Goal: Transaction & Acquisition: Purchase product/service

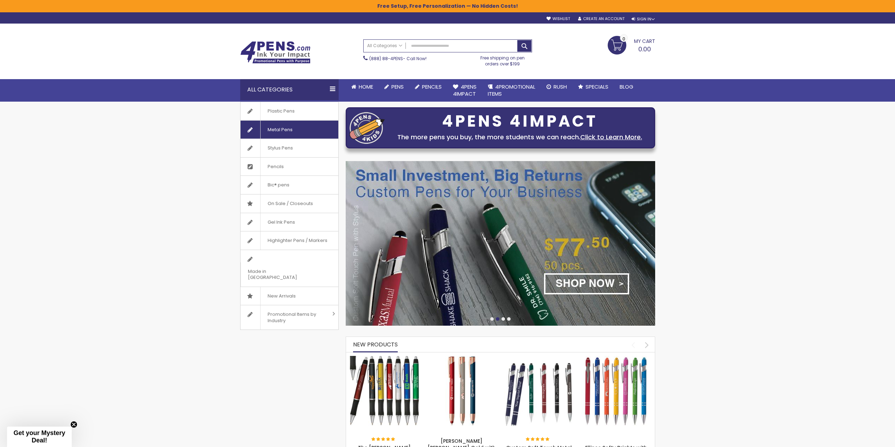
click at [301, 130] on link "Metal Pens" at bounding box center [289, 130] width 98 height 18
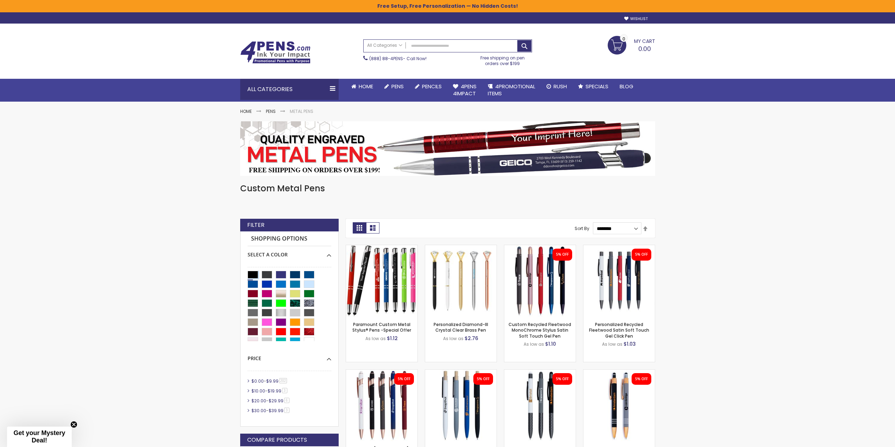
click at [254, 273] on div "Black" at bounding box center [252, 275] width 11 height 8
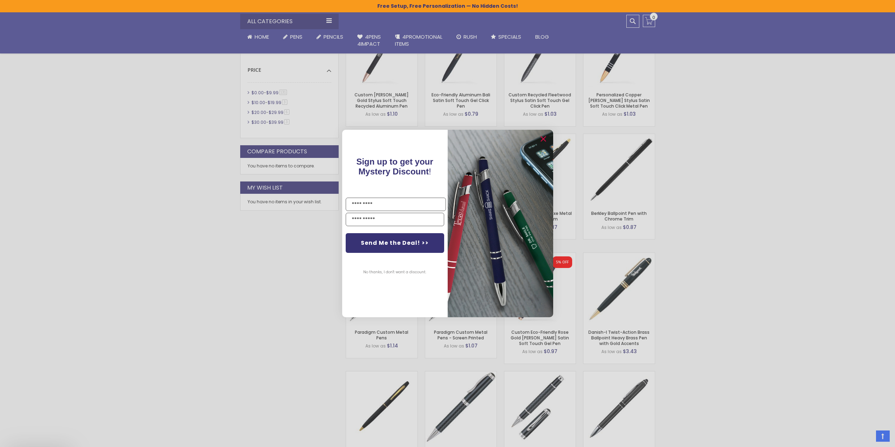
scroll to position [352, 0]
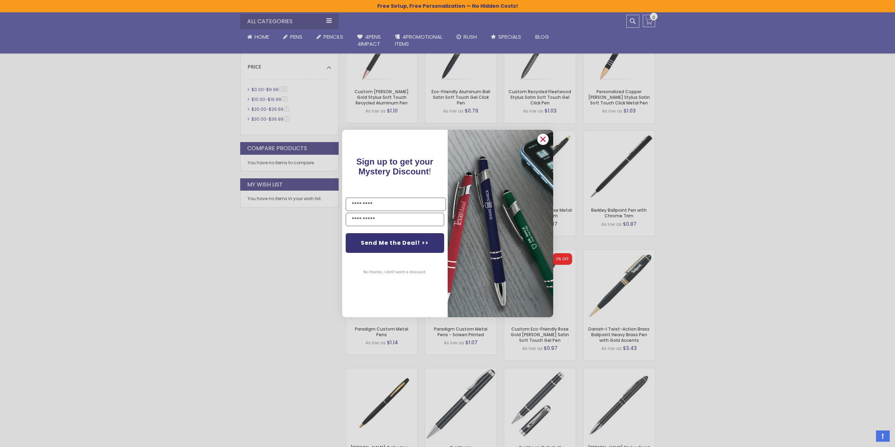
click at [546, 139] on circle "Close dialog" at bounding box center [542, 139] width 11 height 11
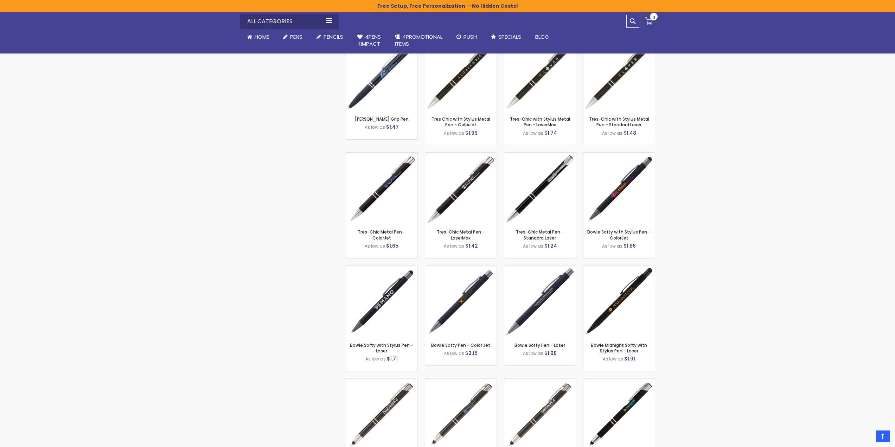
scroll to position [1687, 0]
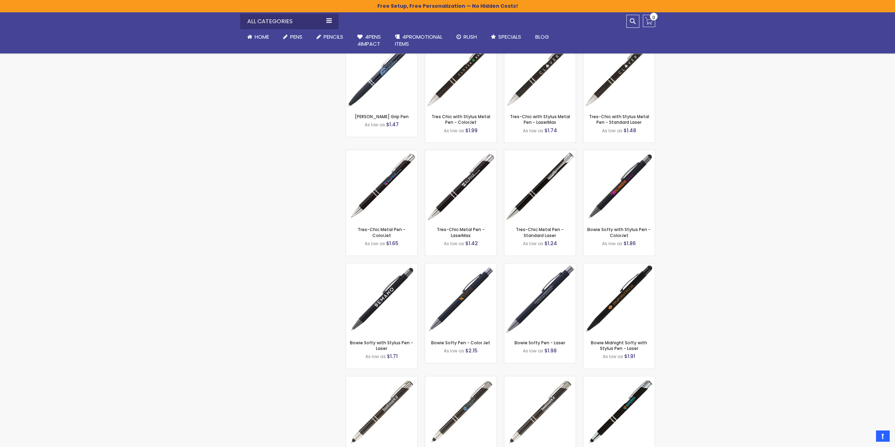
drag, startPoint x: 488, startPoint y: 286, endPoint x: 772, endPoint y: 282, distance: 284.8
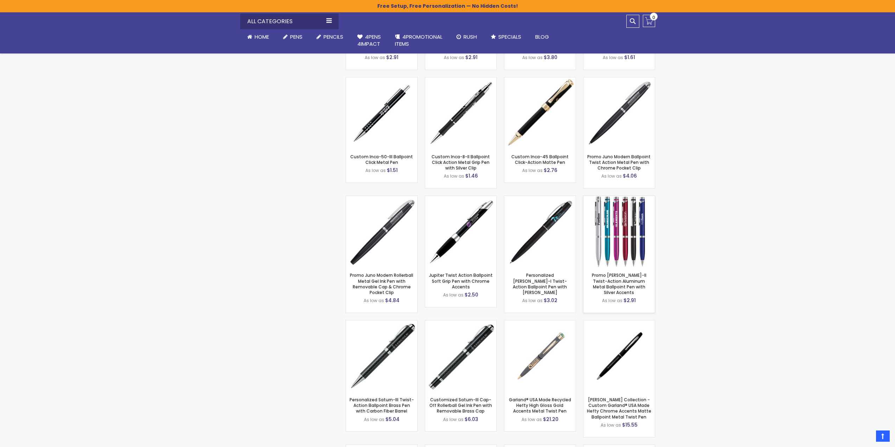
scroll to position [3621, 0]
